Goal: Task Accomplishment & Management: Use online tool/utility

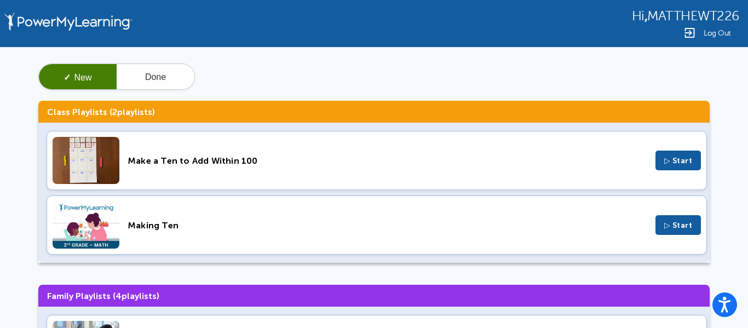
click at [686, 216] on button "▷ Start" at bounding box center [678, 225] width 46 height 20
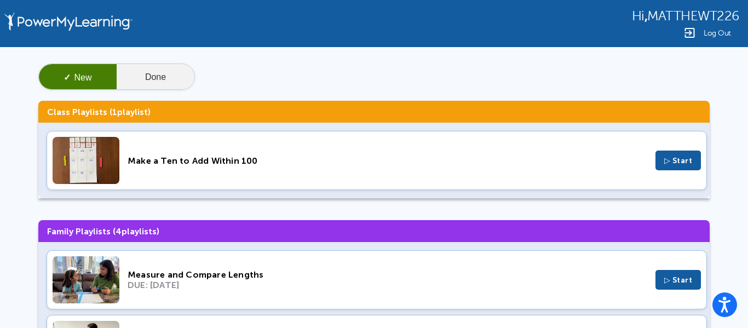
click at [148, 73] on button "Done" at bounding box center [156, 77] width 78 height 26
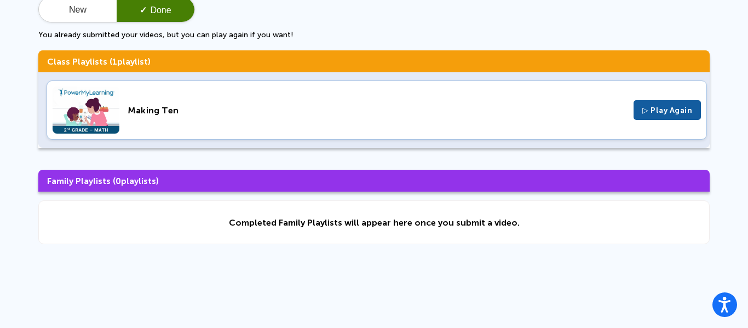
scroll to position [68, 0]
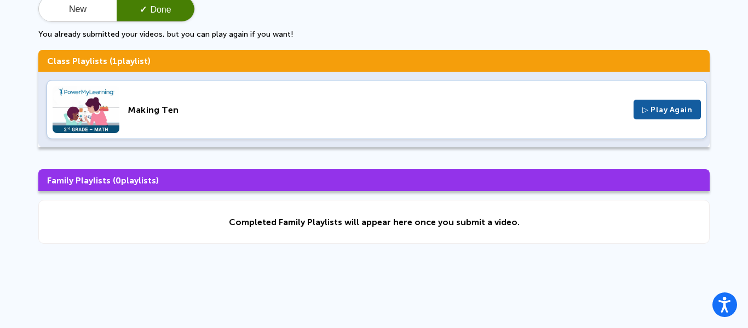
click at [70, 205] on div "Completed Family Playlists will appear here once you submit a video." at bounding box center [373, 222] width 671 height 44
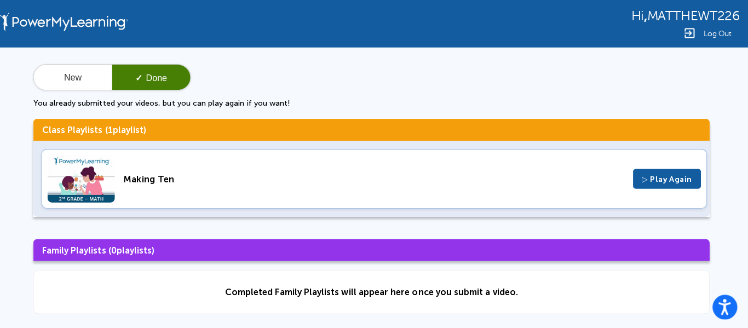
scroll to position [0, 0]
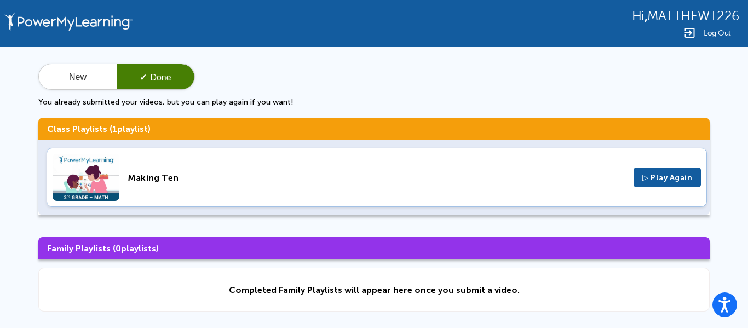
drag, startPoint x: 390, startPoint y: 176, endPoint x: 387, endPoint y: 182, distance: 7.3
click at [387, 182] on div "Making Ten ▷ Play Again" at bounding box center [377, 177] width 660 height 59
click at [66, 65] on button "New" at bounding box center [78, 77] width 78 height 26
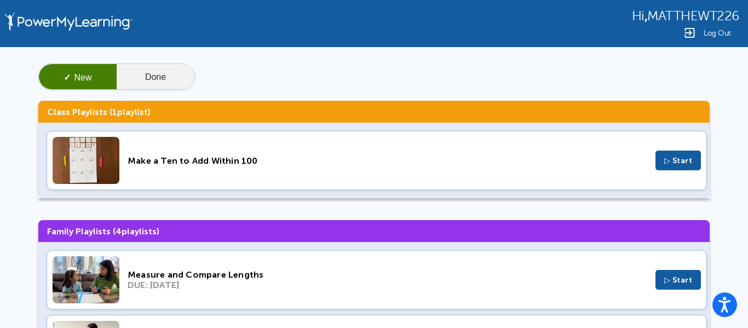
click at [159, 78] on button "Done" at bounding box center [156, 77] width 78 height 26
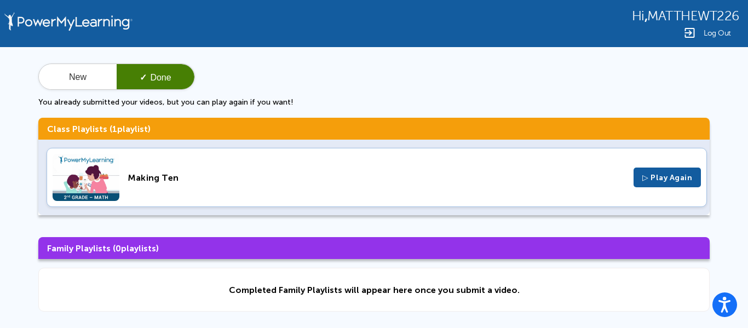
click at [673, 176] on span "▷ Play Again" at bounding box center [667, 177] width 50 height 9
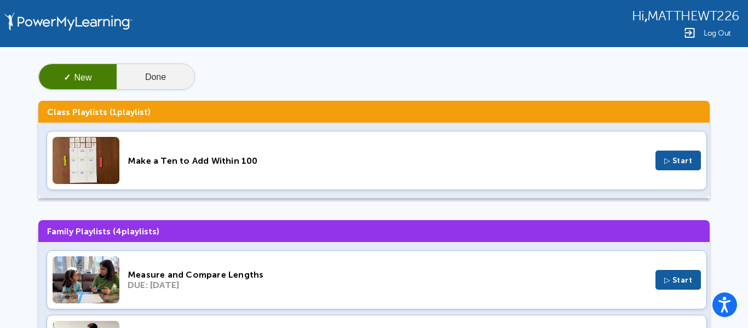
click at [167, 77] on button "Done" at bounding box center [156, 77] width 78 height 26
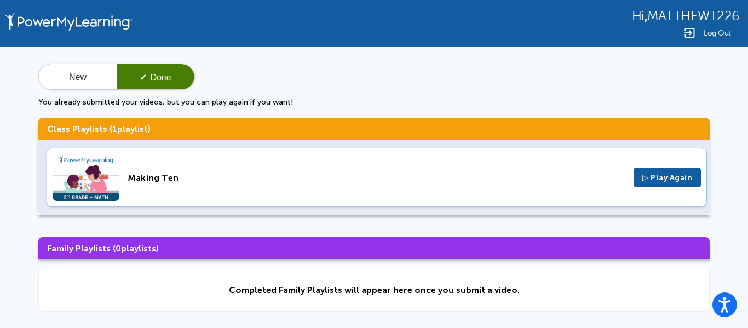
click at [660, 178] on span "▷ Play Again" at bounding box center [667, 177] width 50 height 9
click at [101, 74] on button "New" at bounding box center [78, 77] width 78 height 26
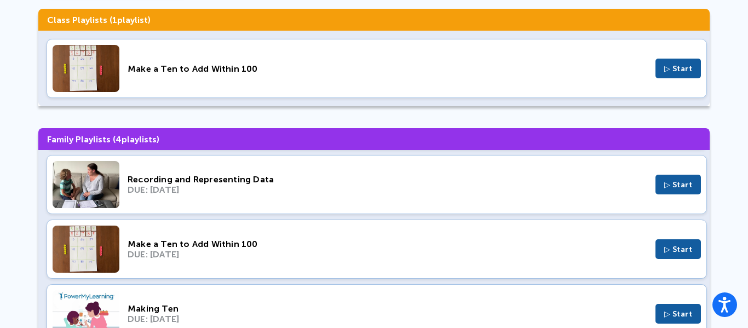
scroll to position [141, 0]
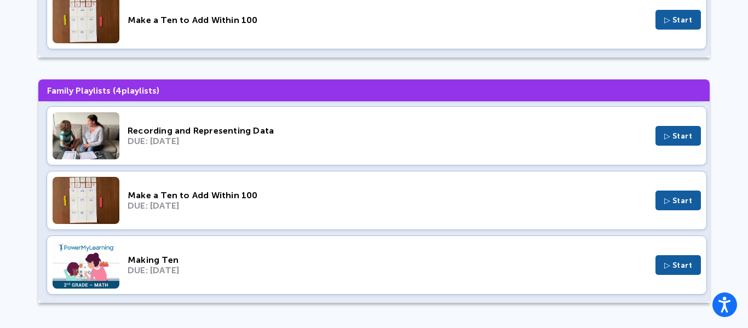
click at [680, 248] on div "Making Ten DUE: Sep 25, 2025 ▷ Start" at bounding box center [377, 264] width 660 height 59
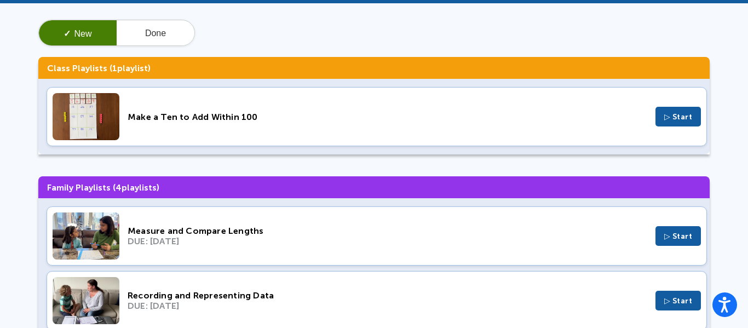
scroll to position [0, 0]
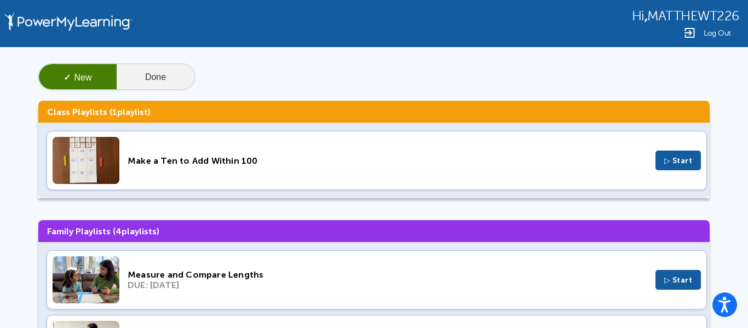
click at [145, 71] on button "Done" at bounding box center [156, 77] width 78 height 26
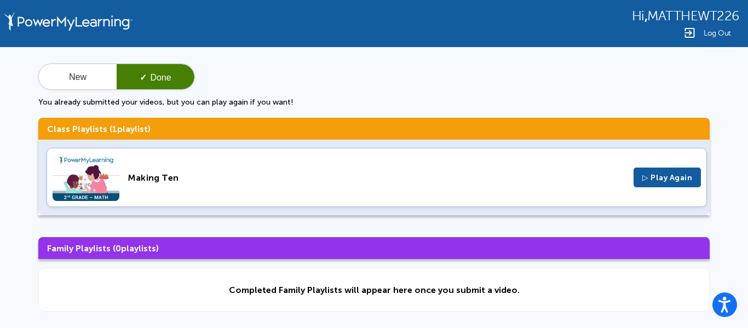
scroll to position [1, 0]
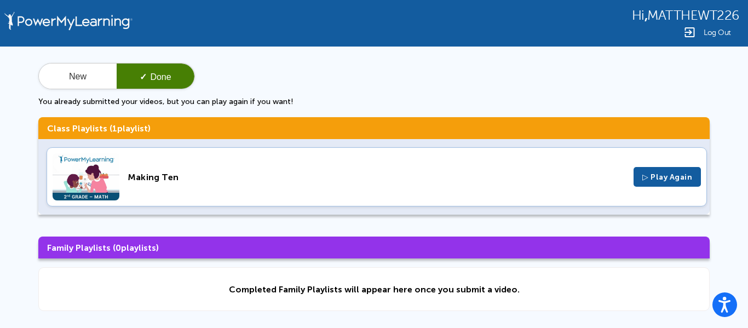
click at [679, 172] on span "▷ Play Again" at bounding box center [667, 176] width 50 height 9
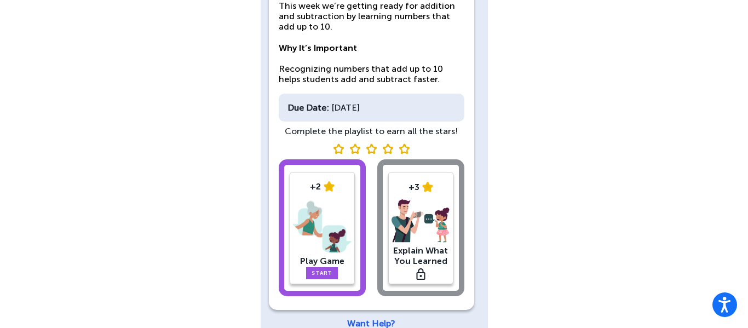
scroll to position [152, 0]
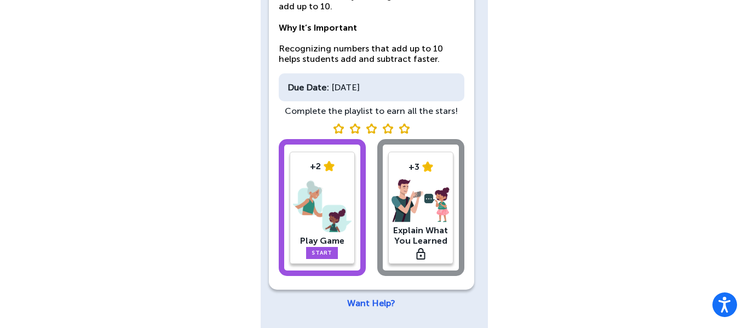
click at [334, 253] on link "Start" at bounding box center [322, 253] width 32 height 12
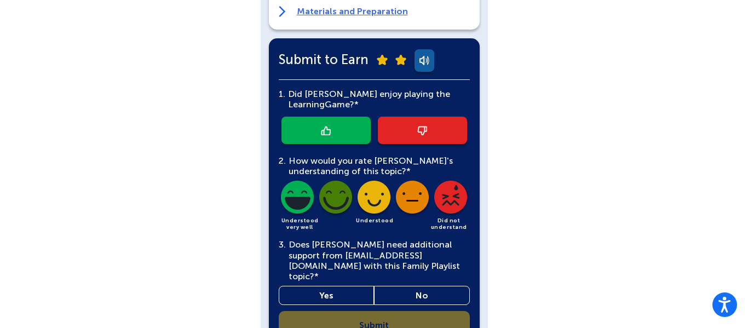
scroll to position [354, 0]
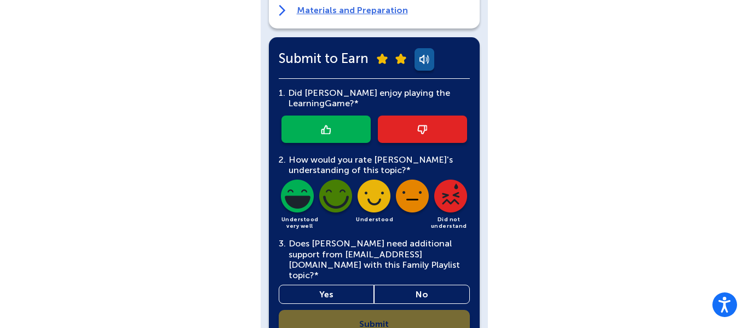
click at [323, 133] on img at bounding box center [326, 129] width 10 height 9
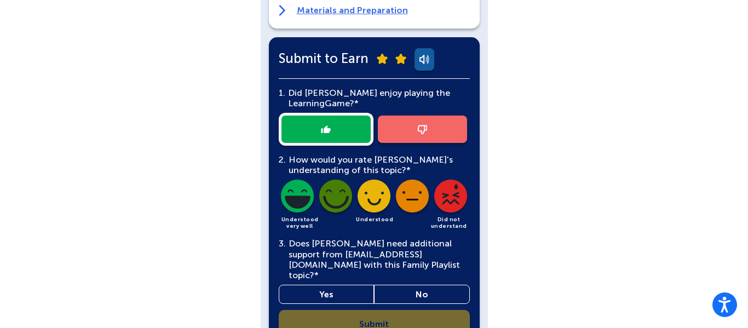
click at [298, 199] on img at bounding box center [297, 198] width 37 height 37
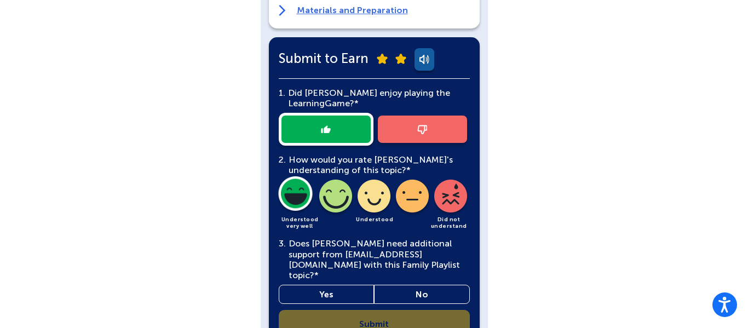
click at [337, 285] on link "Yes" at bounding box center [327, 294] width 96 height 19
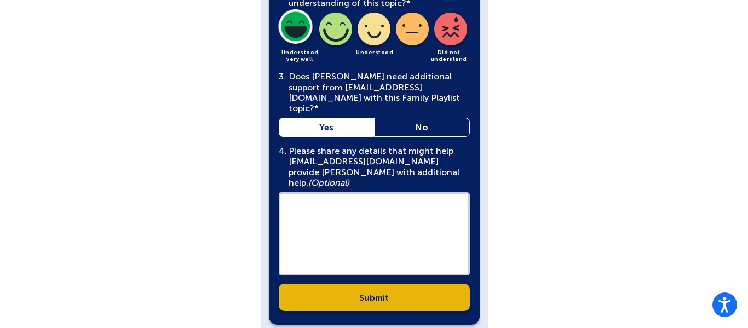
scroll to position [542, 0]
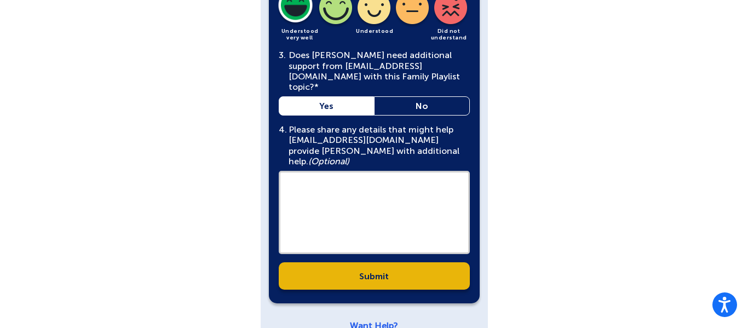
click at [413, 262] on link "Submit" at bounding box center [374, 275] width 191 height 27
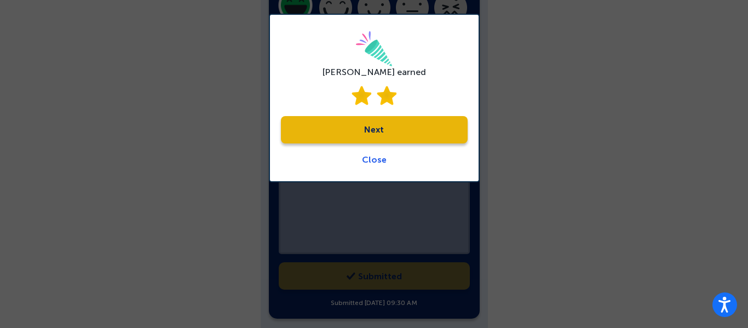
click at [419, 168] on div "[PERSON_NAME] earned Next Close" at bounding box center [374, 98] width 211 height 169
click at [401, 161] on div "[PERSON_NAME] earned Next Close" at bounding box center [374, 98] width 211 height 169
